Goal: Information Seeking & Learning: Learn about a topic

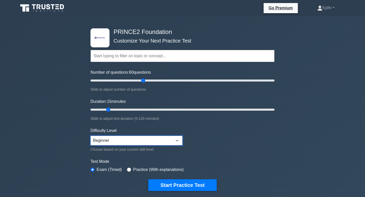
click at [96, 144] on select "Beginner Intermediate Expert" at bounding box center [137, 141] width 92 height 10
click at [91, 136] on select "Beginner Intermediate Expert" at bounding box center [137, 141] width 92 height 10
click at [119, 142] on select "Beginner Intermediate Expert" at bounding box center [137, 141] width 92 height 10
select select "intermediate"
click at [91, 136] on select "Beginner Intermediate Expert" at bounding box center [137, 141] width 92 height 10
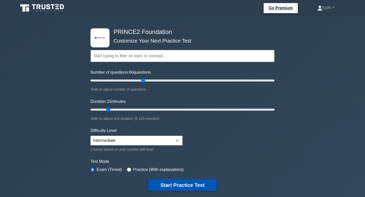
click at [169, 184] on button "Start Practice Test" at bounding box center [182, 186] width 68 height 12
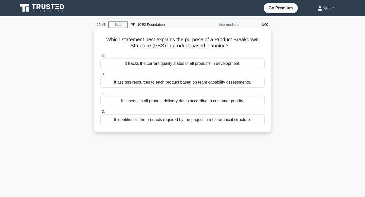
click at [211, 121] on div "It identifies all the products required by the project in a hierarchical struct…" at bounding box center [182, 120] width 164 height 11
click at [100, 113] on input "d. It identifies all the products required by the project in a hierarchical str…" at bounding box center [100, 111] width 0 height 3
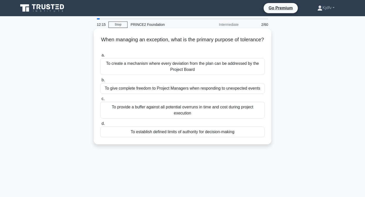
click at [227, 130] on div "To establish defined limits of authority for decision-making" at bounding box center [182, 132] width 164 height 11
click at [100, 126] on input "d. To establish defined limits of authority for decision-making" at bounding box center [100, 123] width 0 height 3
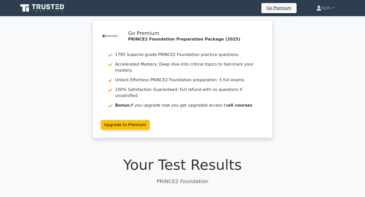
click at [291, 63] on div ".st0{fill-rule:evenodd;clip-rule:evenodd;fill:#000041;} .st1{fill-rule:evenodd;…" at bounding box center [182, 82] width 365 height 124
click at [277, 131] on div ".st0{fill-rule:evenodd;clip-rule:evenodd;fill:#000041;} .st1{fill-rule:evenodd;…" at bounding box center [182, 82] width 190 height 124
